Goal: Information Seeking & Learning: Learn about a topic

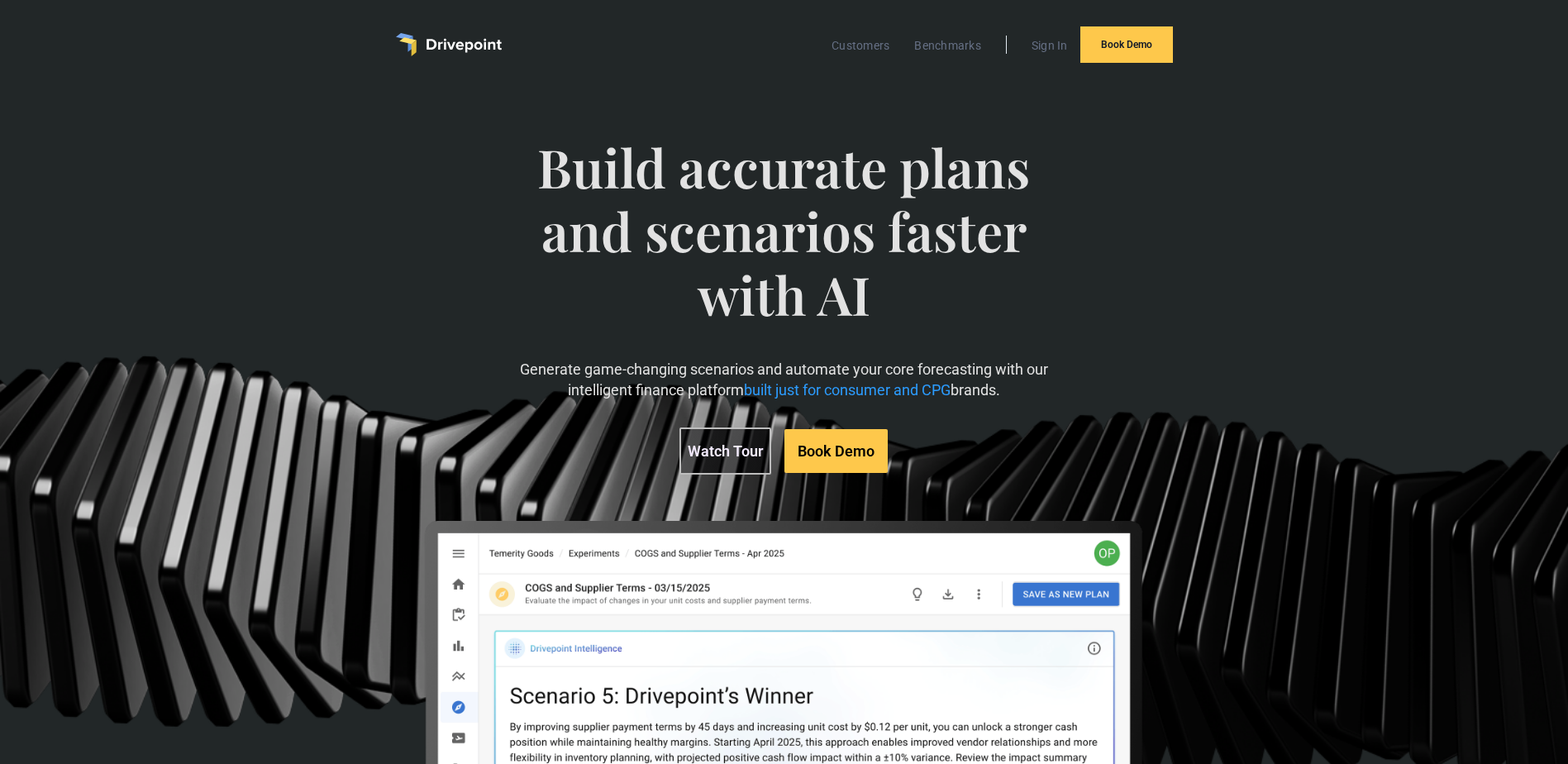
click at [1552, 687] on div "Build accurate plans and scenarios faster with AI Generate game-changing scenar…" at bounding box center [784, 522] width 1568 height 867
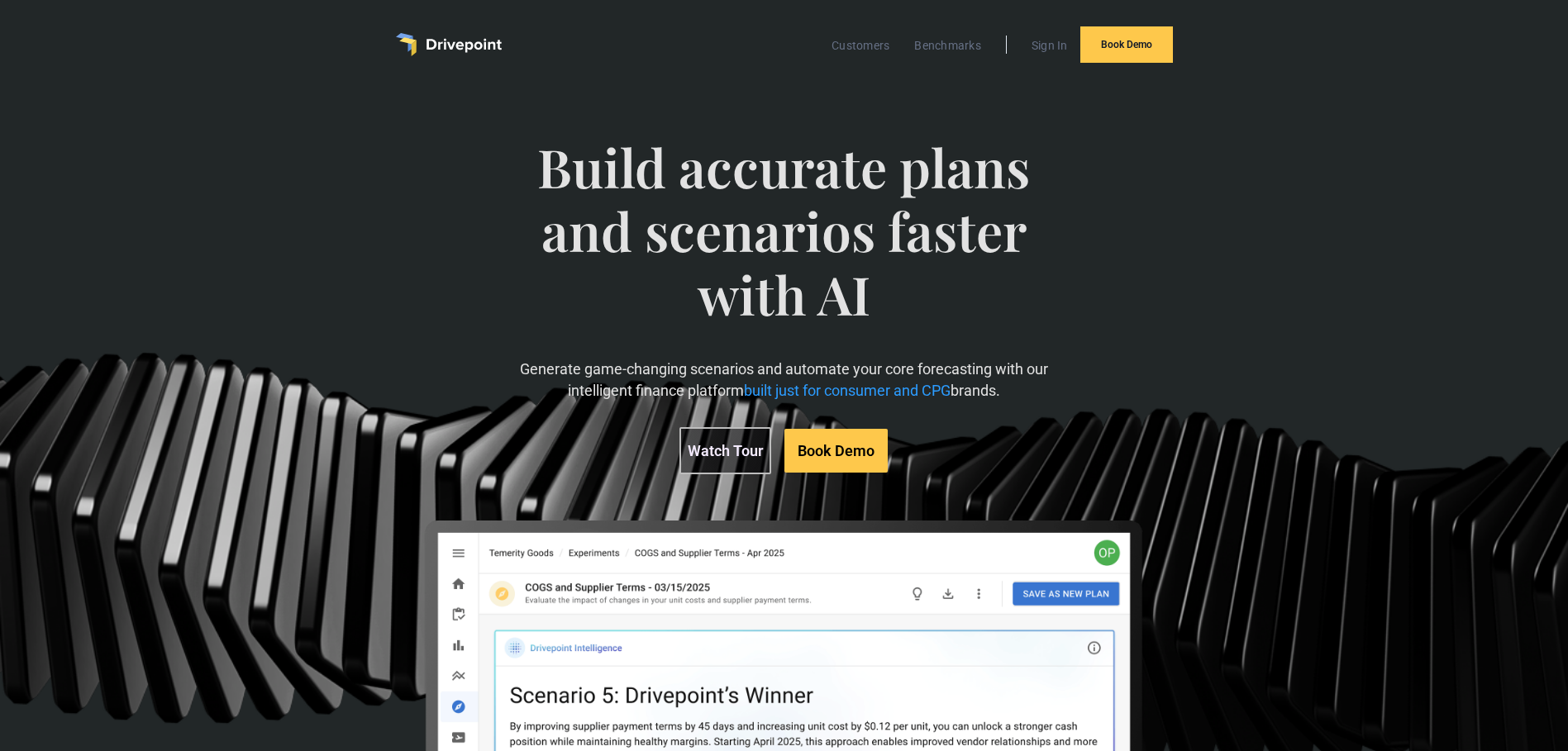
click at [956, 329] on span "Build accurate plans and scenarios faster with AI" at bounding box center [783, 247] width 540 height 223
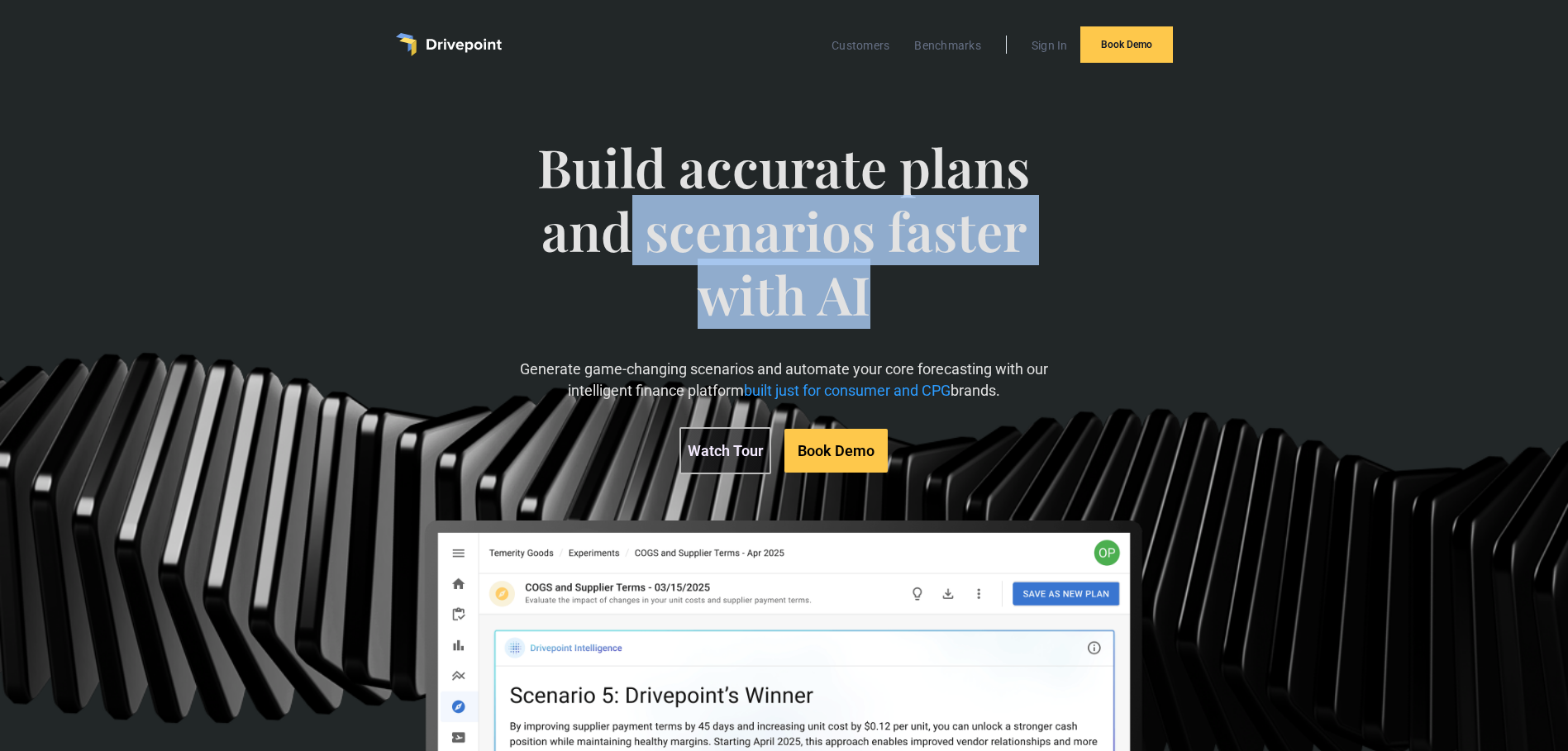
drag, startPoint x: 867, startPoint y: 289, endPoint x: 618, endPoint y: 190, distance: 268.0
click at [618, 190] on span "Build accurate plans and scenarios faster with AI" at bounding box center [783, 247] width 540 height 223
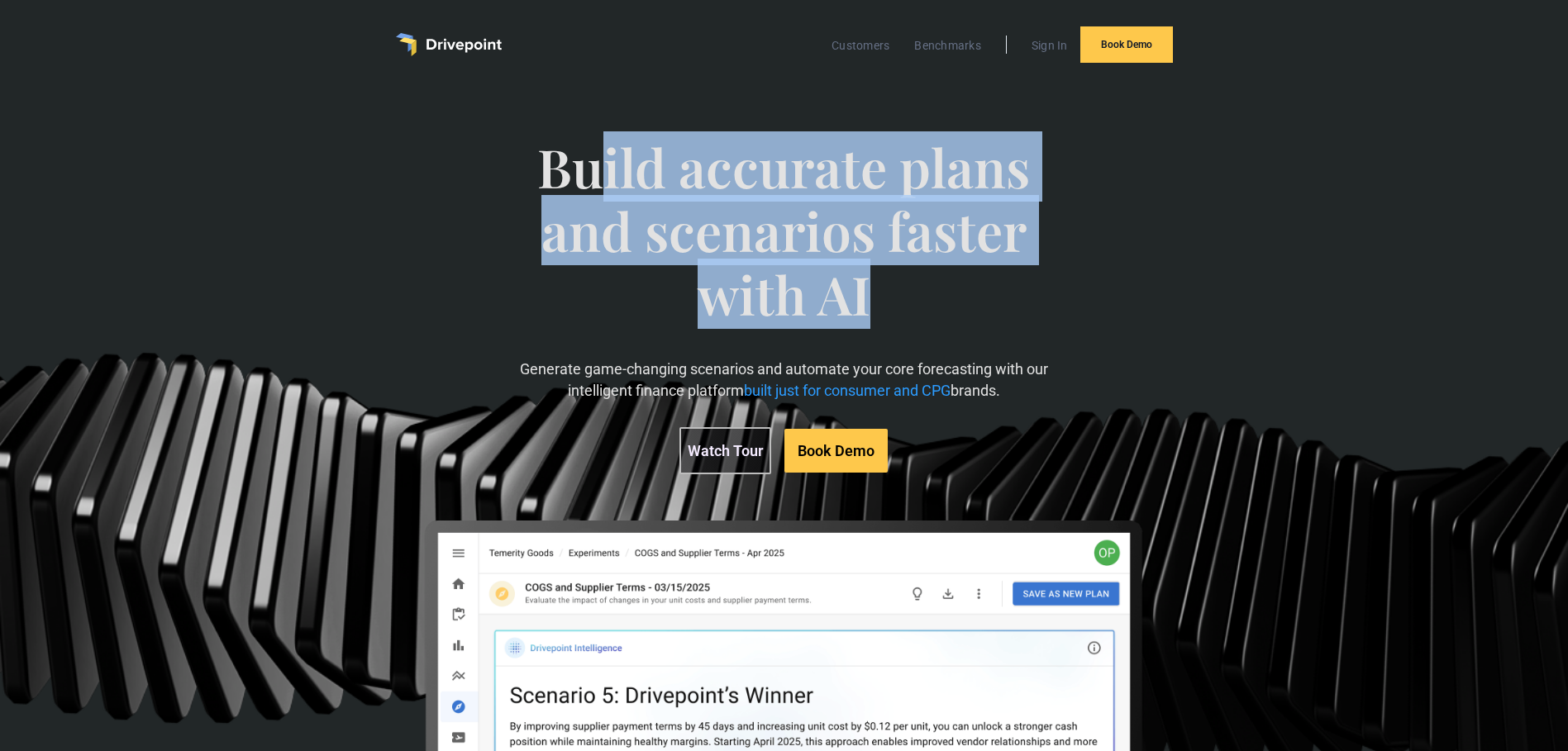
drag, startPoint x: 618, startPoint y: 190, endPoint x: 569, endPoint y: 169, distance: 53.3
click at [569, 169] on span "Build accurate plans and scenarios faster with AI" at bounding box center [783, 247] width 540 height 223
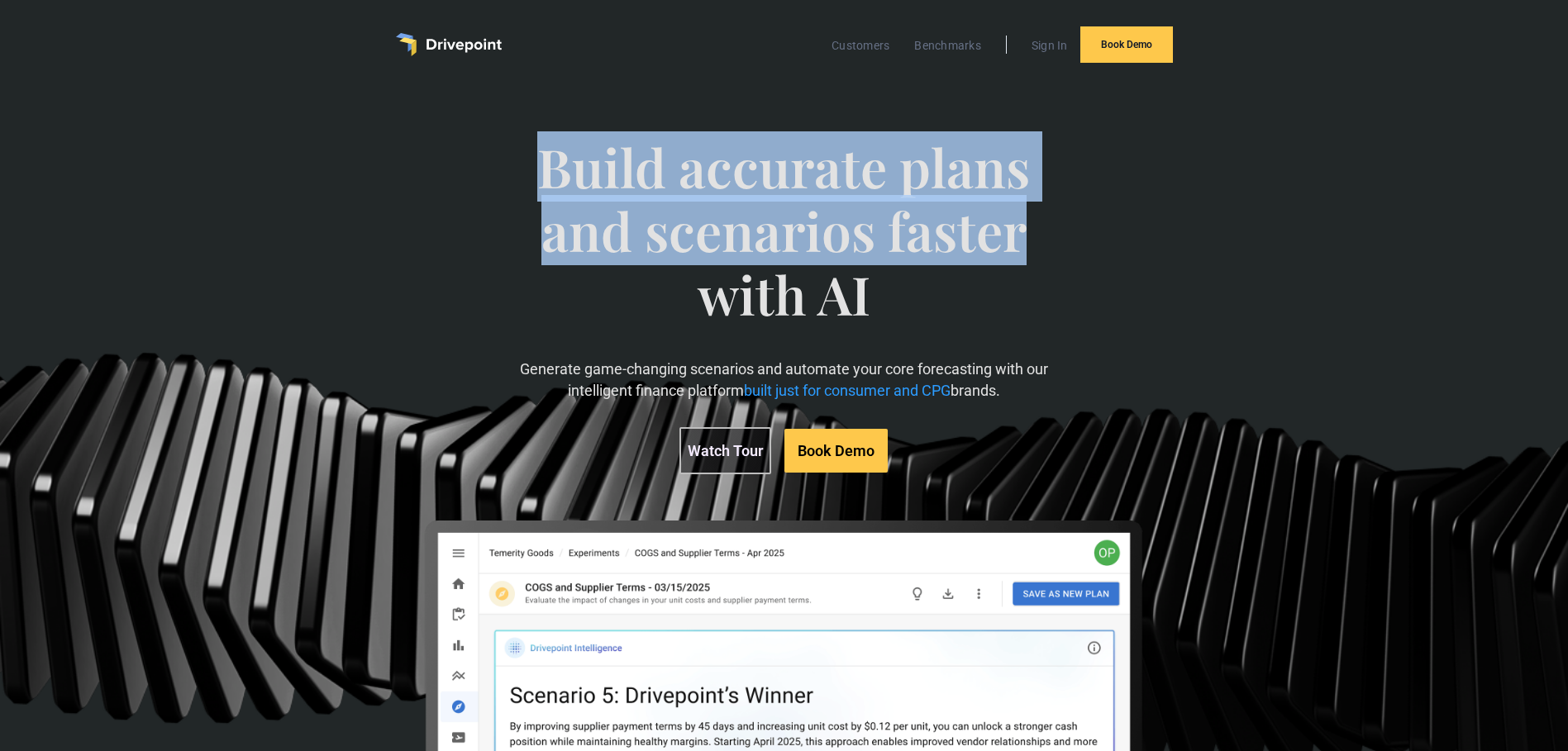
drag, startPoint x: 571, startPoint y: 168, endPoint x: 947, endPoint y: 261, distance: 387.3
click at [947, 261] on span "Build accurate plans and scenarios faster with AI" at bounding box center [783, 247] width 540 height 223
click at [947, 262] on span "Build accurate plans and scenarios faster with AI" at bounding box center [783, 247] width 540 height 223
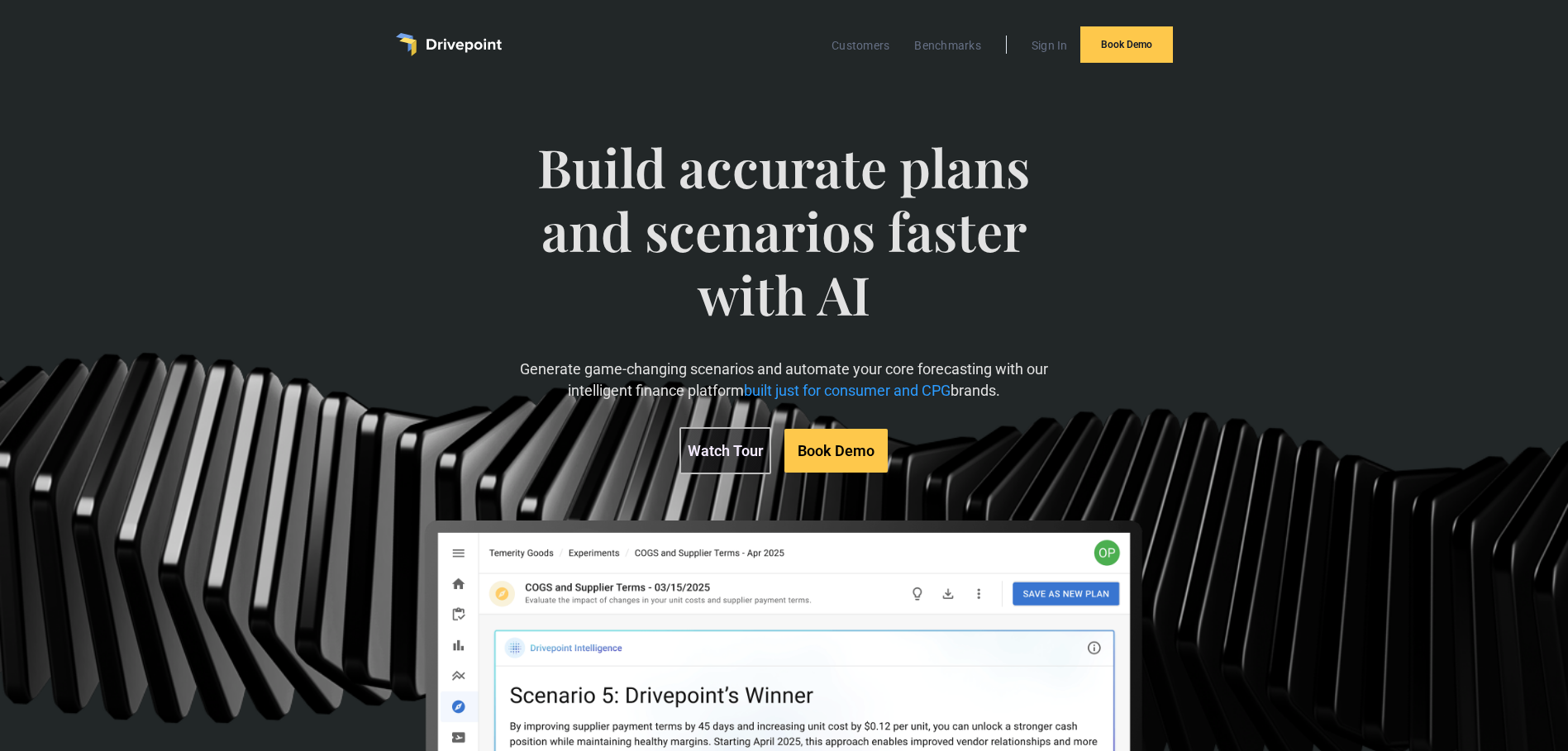
click at [633, 182] on span "Build accurate plans and scenarios faster with AI" at bounding box center [783, 247] width 540 height 223
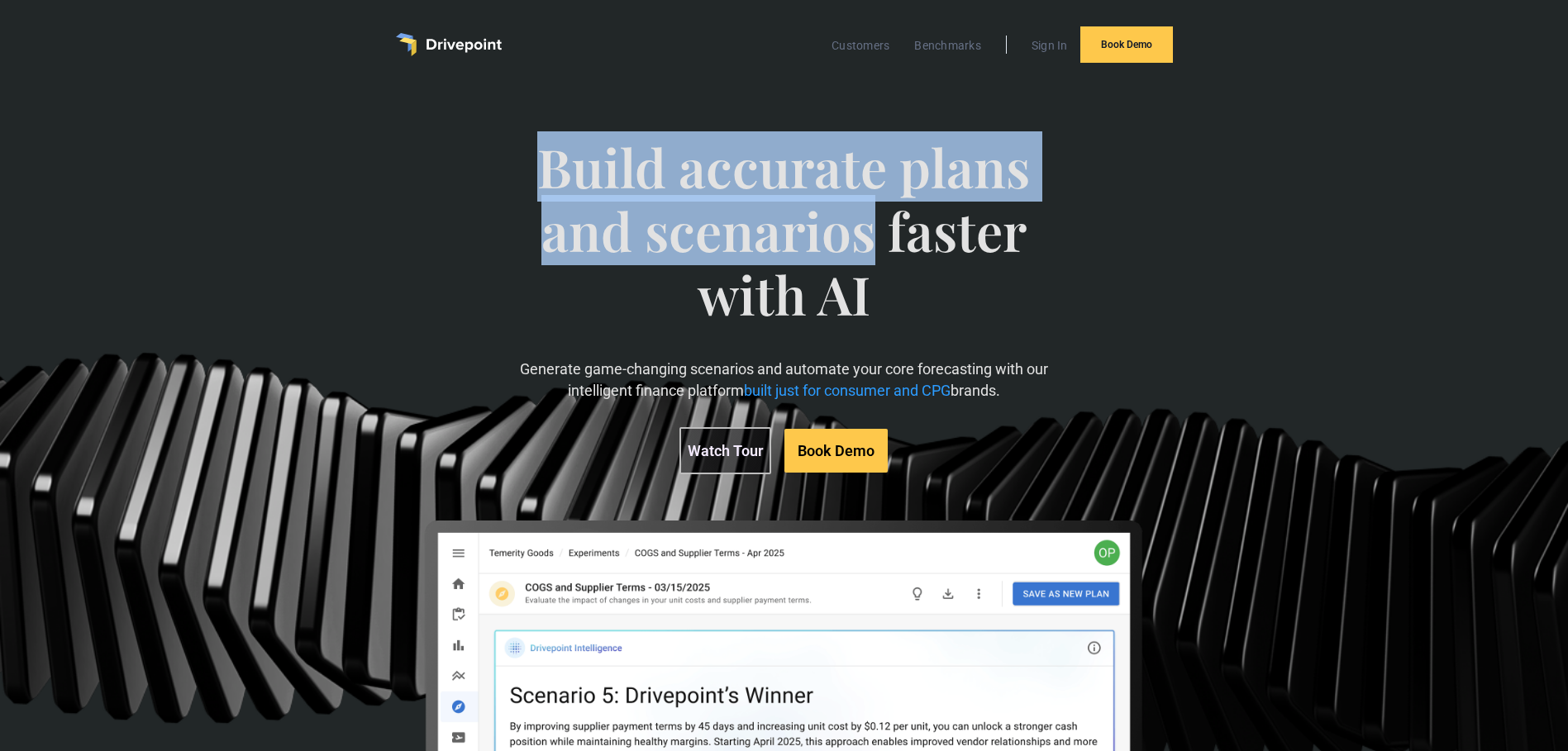
drag, startPoint x: 633, startPoint y: 182, endPoint x: 857, endPoint y: 205, distance: 225.2
click at [857, 205] on span "Build accurate plans and scenarios faster with AI" at bounding box center [783, 247] width 540 height 223
drag, startPoint x: 857, startPoint y: 205, endPoint x: 882, endPoint y: 228, distance: 34.0
click at [882, 228] on span "Build accurate plans and scenarios faster with AI" at bounding box center [783, 247] width 540 height 223
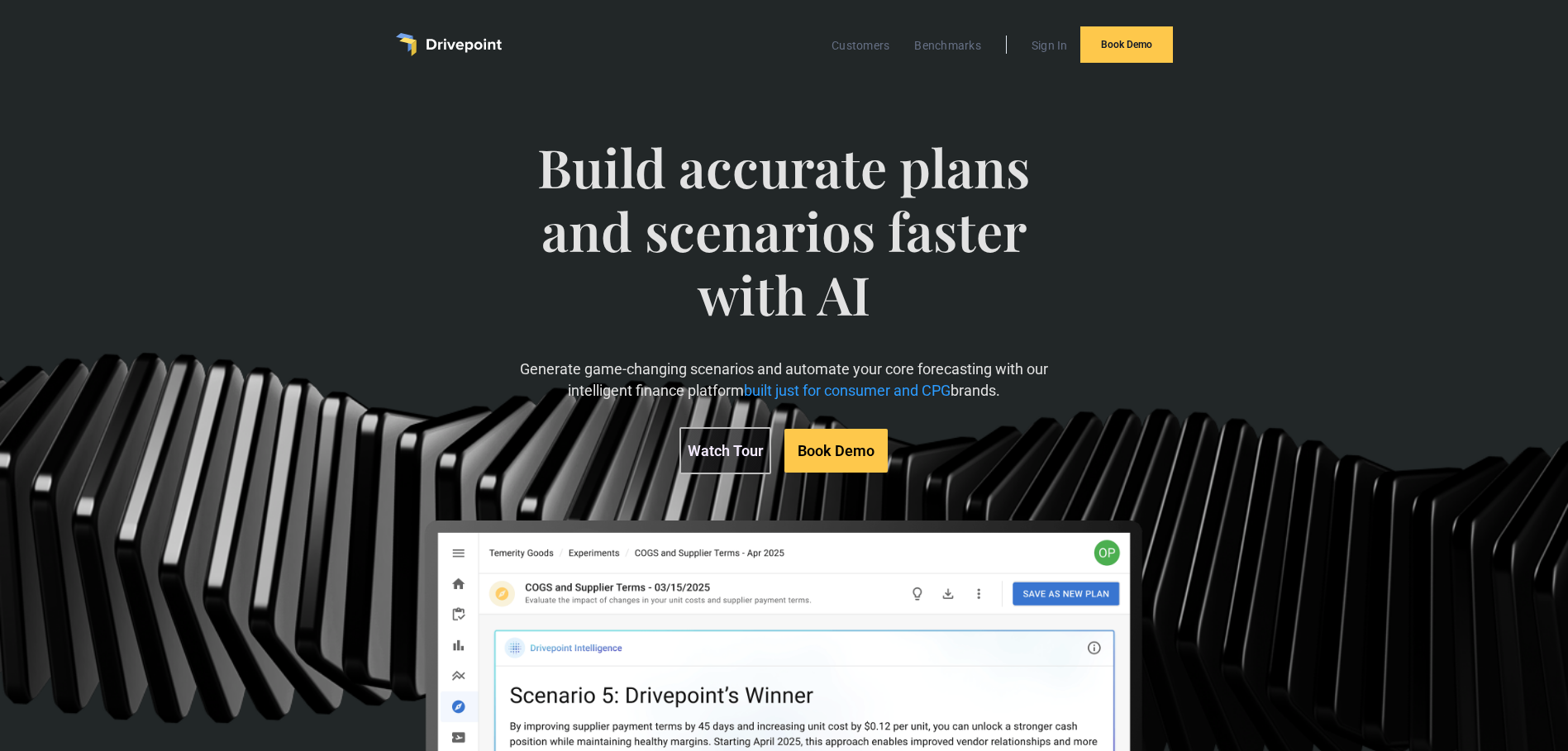
click at [674, 374] on p "Generate game-changing scenarios and automate your core forecasting with our in…" at bounding box center [783, 378] width 540 height 41
drag, startPoint x: 674, startPoint y: 374, endPoint x: 902, endPoint y: 293, distance: 242.0
click at [902, 291] on span "Build accurate plans and scenarios faster with AI" at bounding box center [783, 247] width 540 height 223
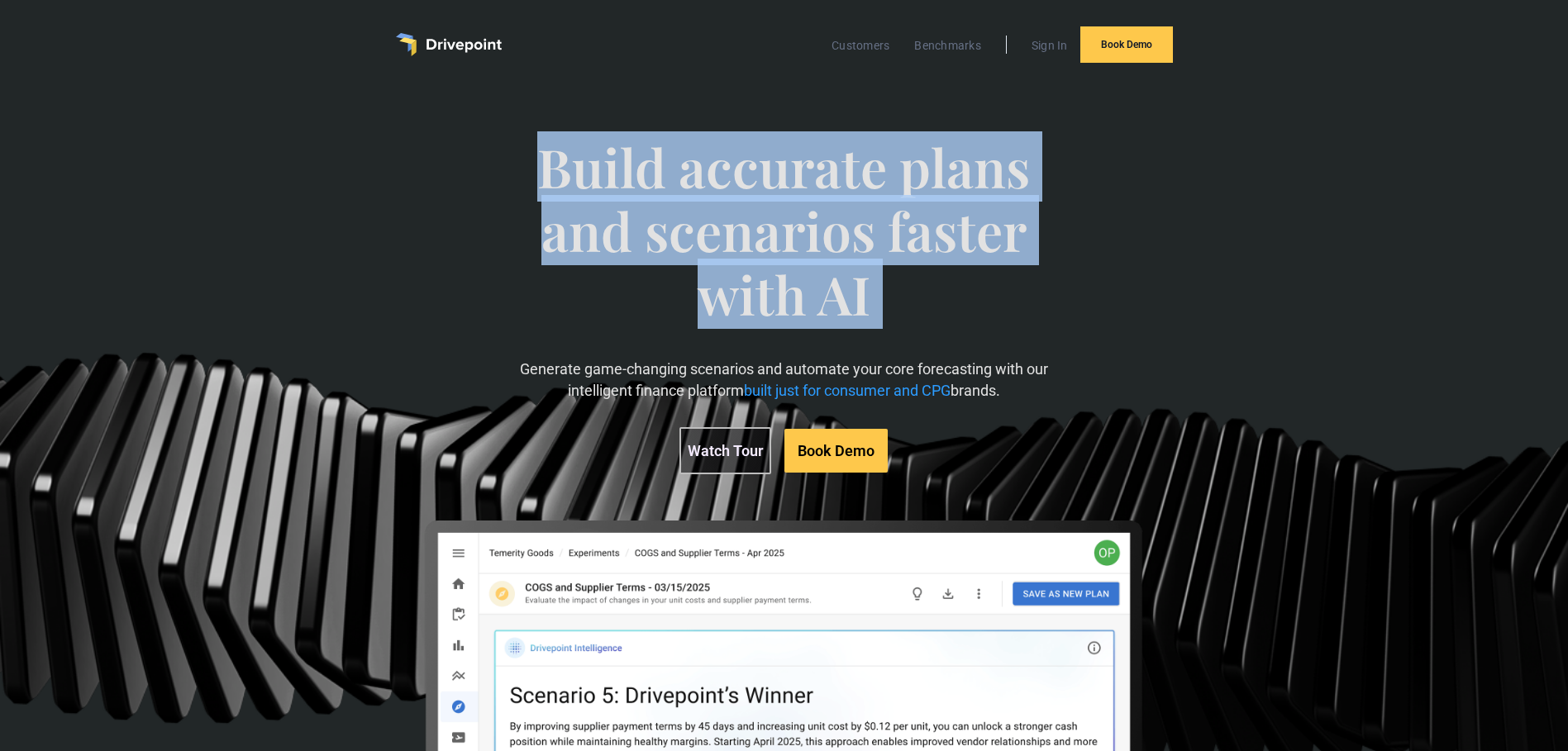
drag, startPoint x: 902, startPoint y: 293, endPoint x: 548, endPoint y: 170, distance: 374.8
click at [548, 170] on span "Build accurate plans and scenarios faster with AI" at bounding box center [783, 247] width 540 height 223
click at [1101, 271] on div "Build accurate plans and scenarios faster with AI Generate game-changing scenar…" at bounding box center [783, 518] width 901 height 831
